Goal: Information Seeking & Learning: Learn about a topic

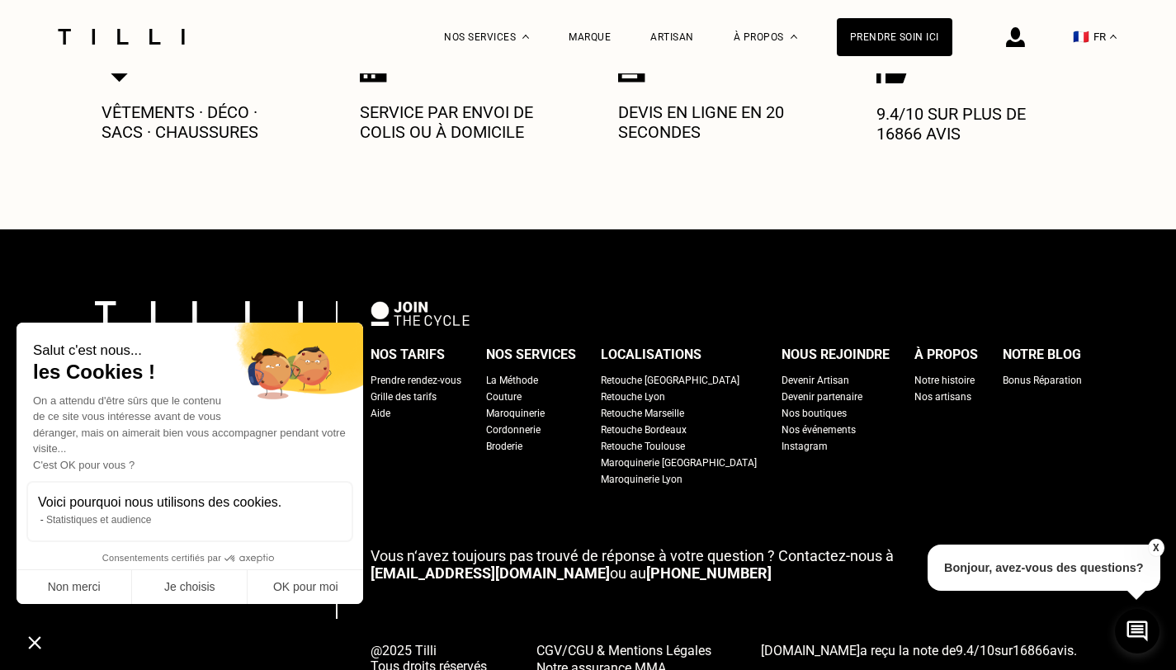
scroll to position [2674, 0]
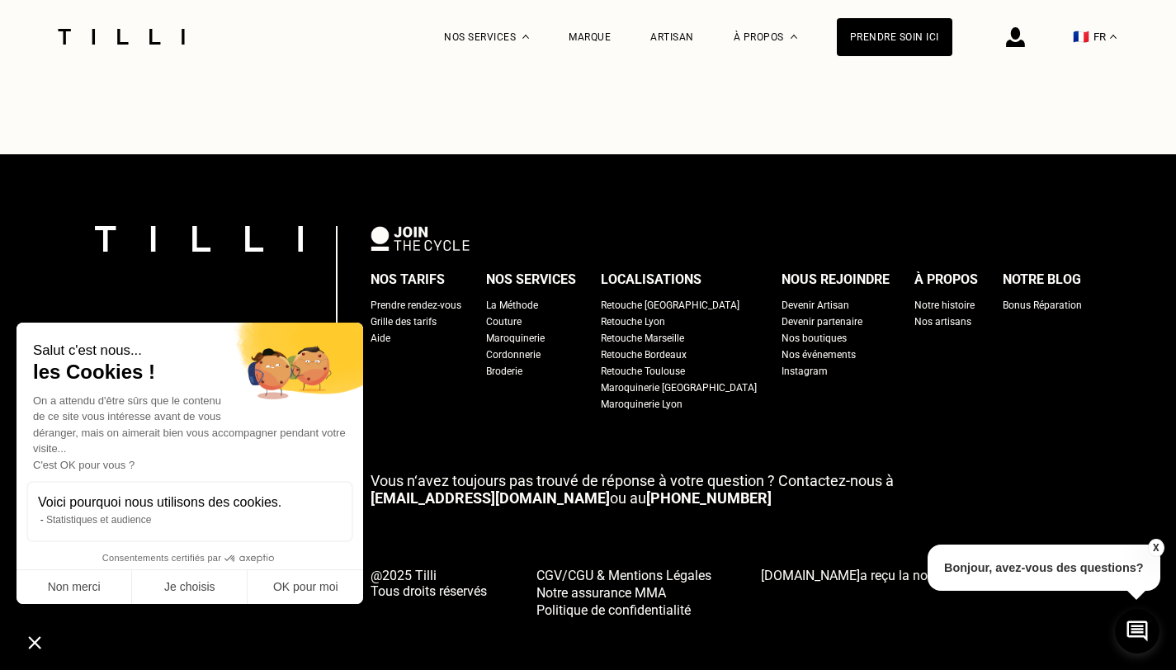
click at [660, 314] on div "Retouche Lyon" at bounding box center [633, 322] width 64 height 17
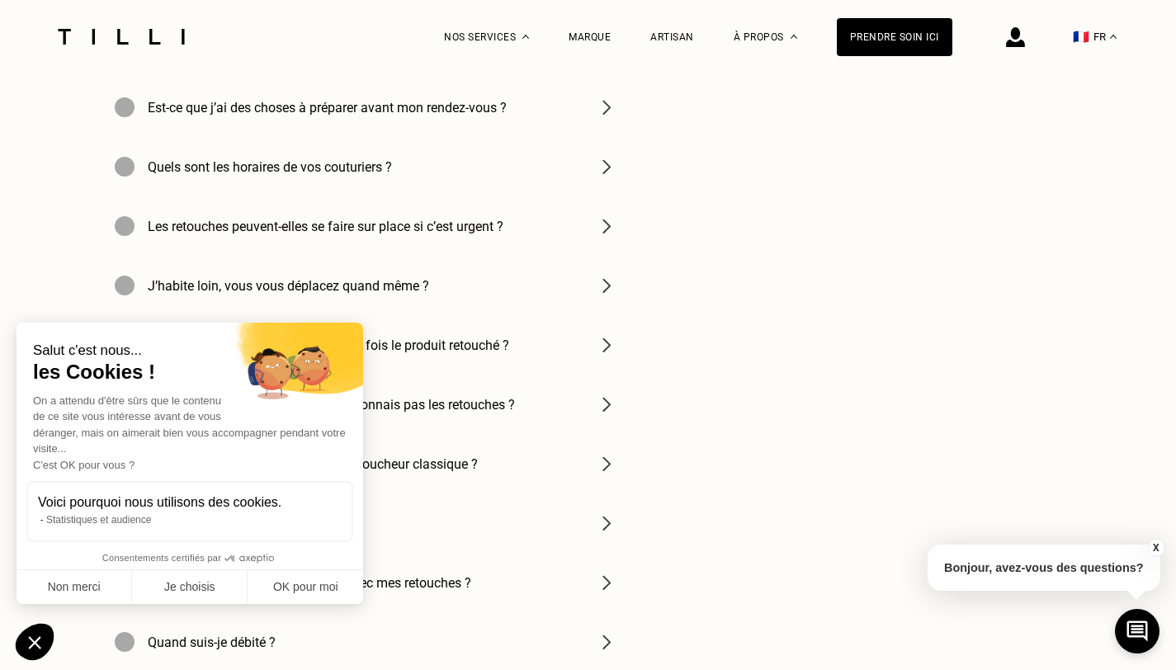
scroll to position [5797, 0]
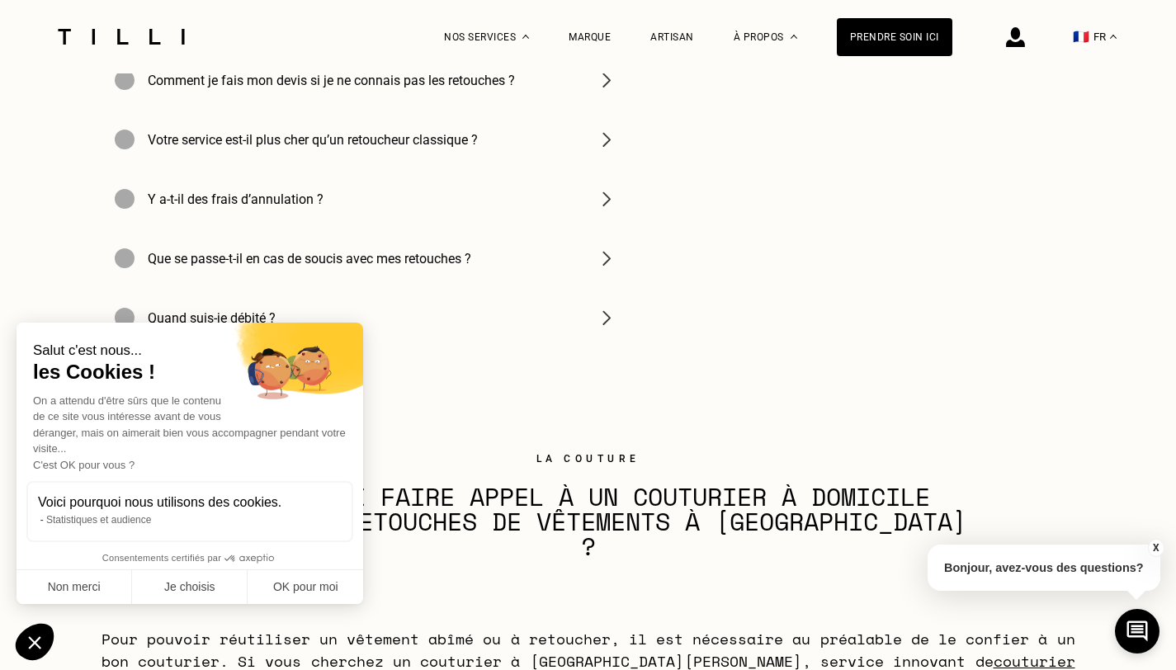
click at [603, 149] on img at bounding box center [607, 140] width 20 height 20
click at [452, 148] on h4 "Votre service est-il plus cher qu’un retoucheur classique ?" at bounding box center [313, 140] width 330 height 16
click at [613, 149] on img at bounding box center [607, 140] width 20 height 20
click at [614, 146] on img at bounding box center [607, 140] width 20 height 20
click at [135, 149] on div at bounding box center [125, 140] width 20 height 20
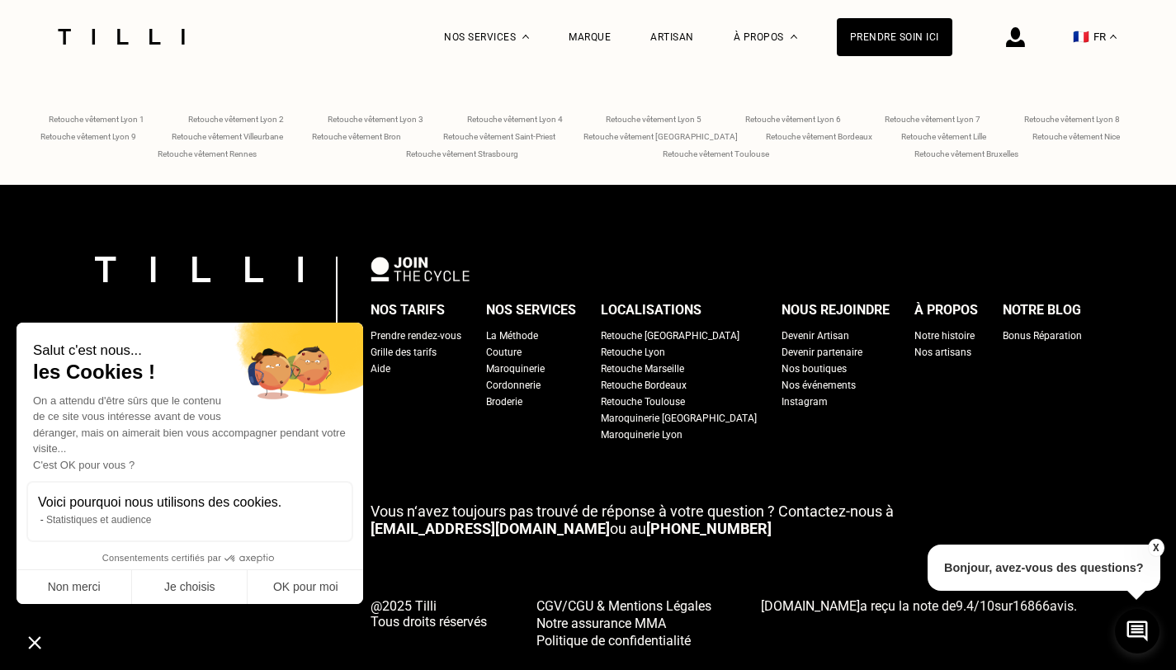
scroll to position [6903, 0]
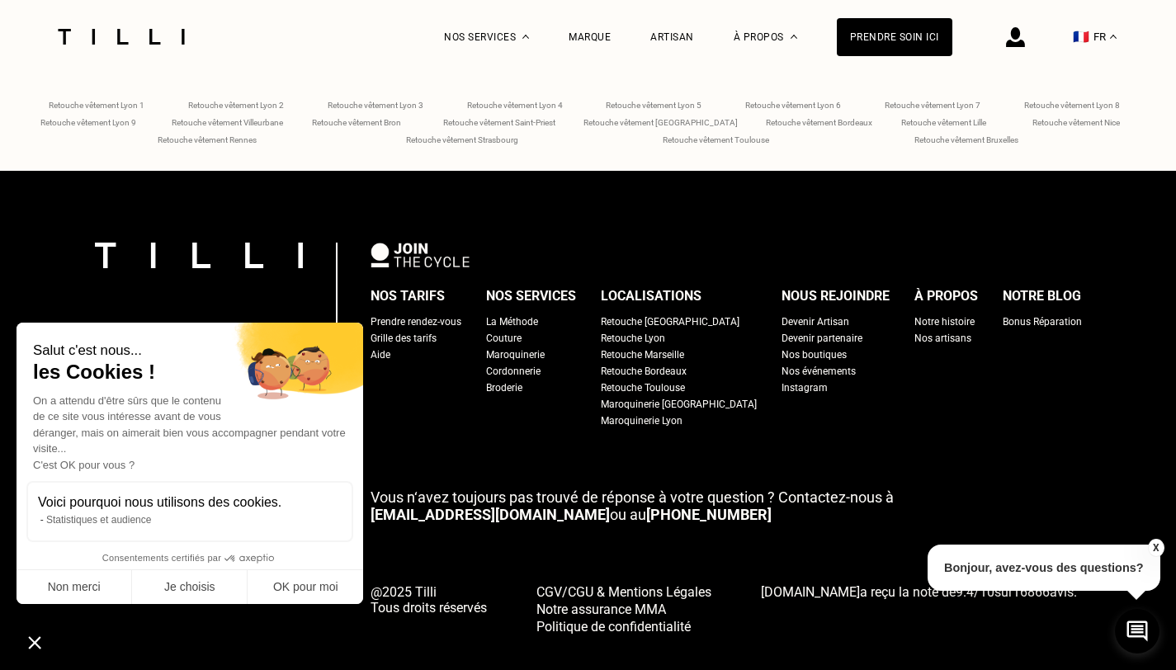
click at [522, 330] on div "Couture" at bounding box center [503, 338] width 35 height 17
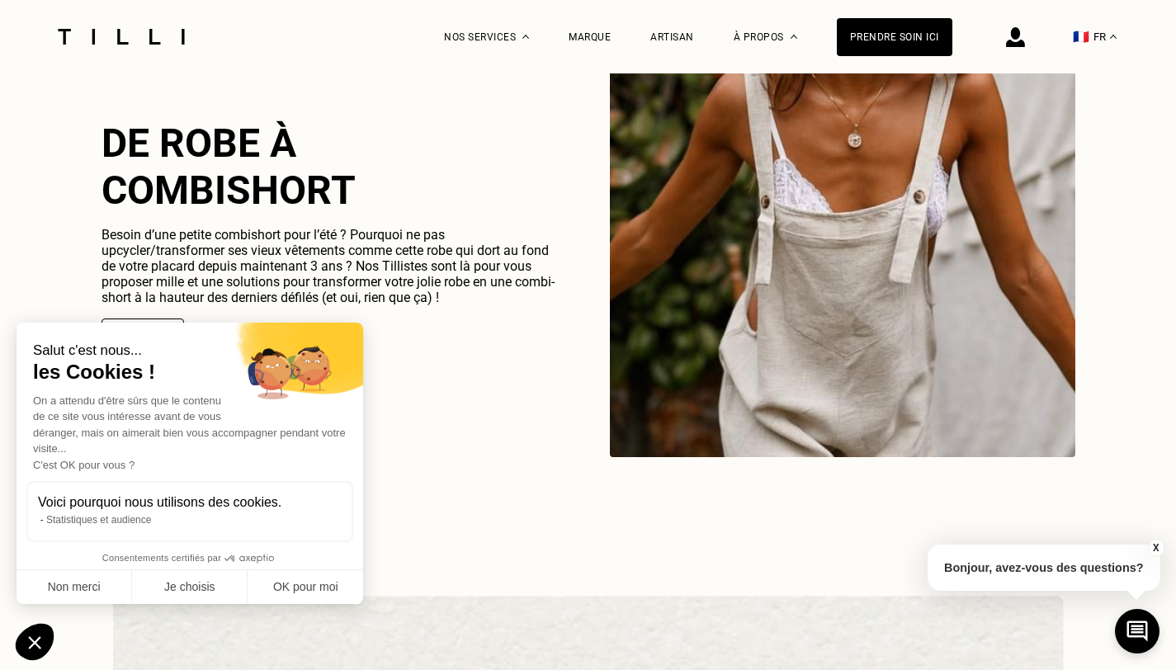
scroll to position [4246, 0]
